Goal: Complete application form

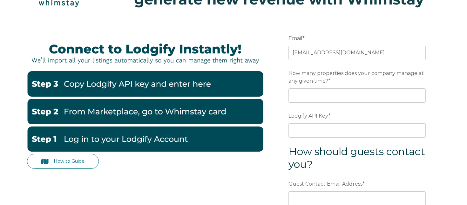
scroll to position [57, 0]
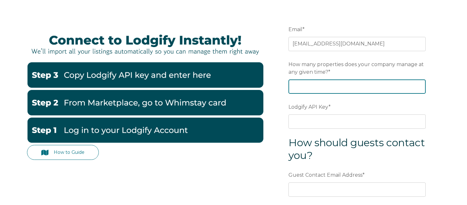
click at [320, 84] on input "How many properties does your company manage at any given time? *" at bounding box center [356, 86] width 137 height 14
type input "1"
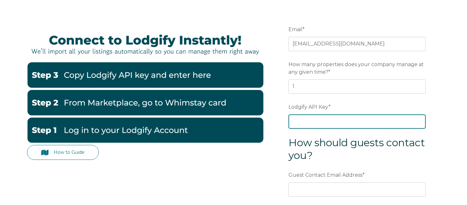
click at [312, 128] on input "Lodgify API Key *" at bounding box center [356, 121] width 137 height 14
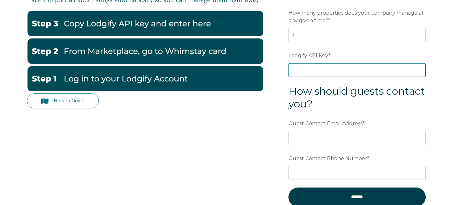
scroll to position [106, 0]
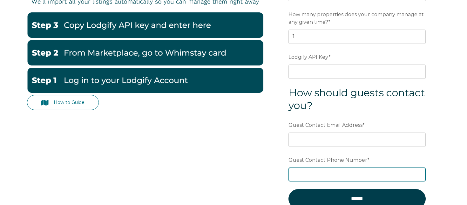
click at [336, 172] on div "Guest Contact Phone Number *" at bounding box center [356, 167] width 137 height 27
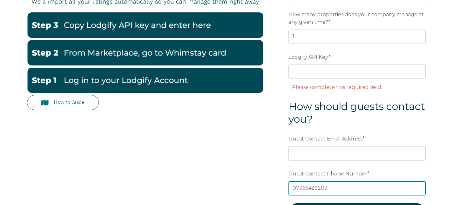
type input "07366429203"
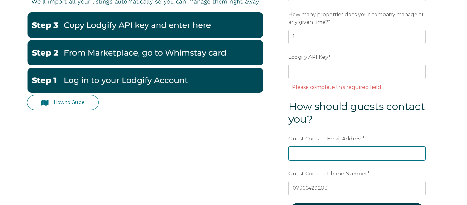
click at [329, 153] on input "Guest Contact Email Address *" at bounding box center [356, 153] width 137 height 14
paste input "[EMAIL_ADDRESS][DOMAIN_NAME]"
type input "[EMAIL_ADDRESS][DOMAIN_NAME]"
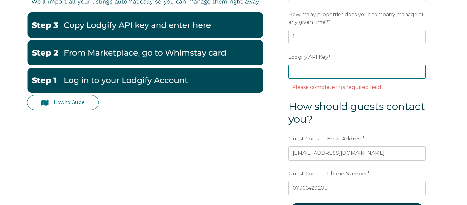
click at [314, 70] on input "Lodgify API Key *" at bounding box center [356, 71] width 137 height 14
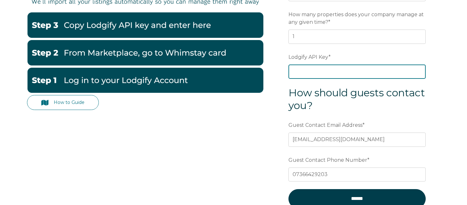
paste input "dU6oU4WLHwcn18i3/Ook0dHozMgM+vzYRRqnE2KpfqbW6SI/D6/fs8gdZrAwou0N"
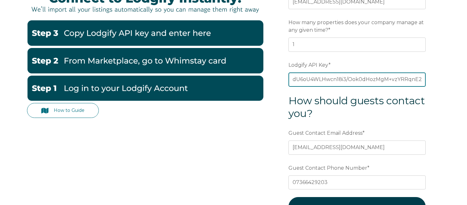
scroll to position [113, 0]
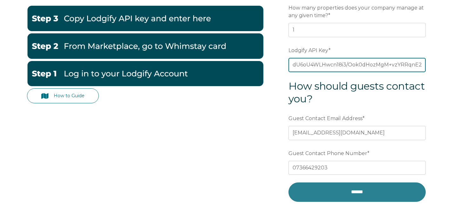
type input "dU6oU4WLHwcn18i3/Ook0dHozMgM+vzYRRqnE2KpfqbW6SI/D6/fs8gdZrAwou0N"
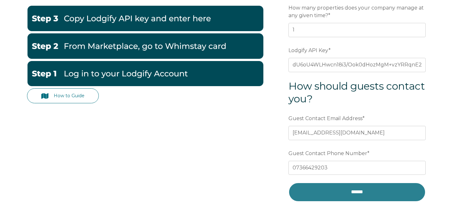
click at [344, 192] on input "******" at bounding box center [356, 191] width 137 height 19
